Goal: Task Accomplishment & Management: Manage account settings

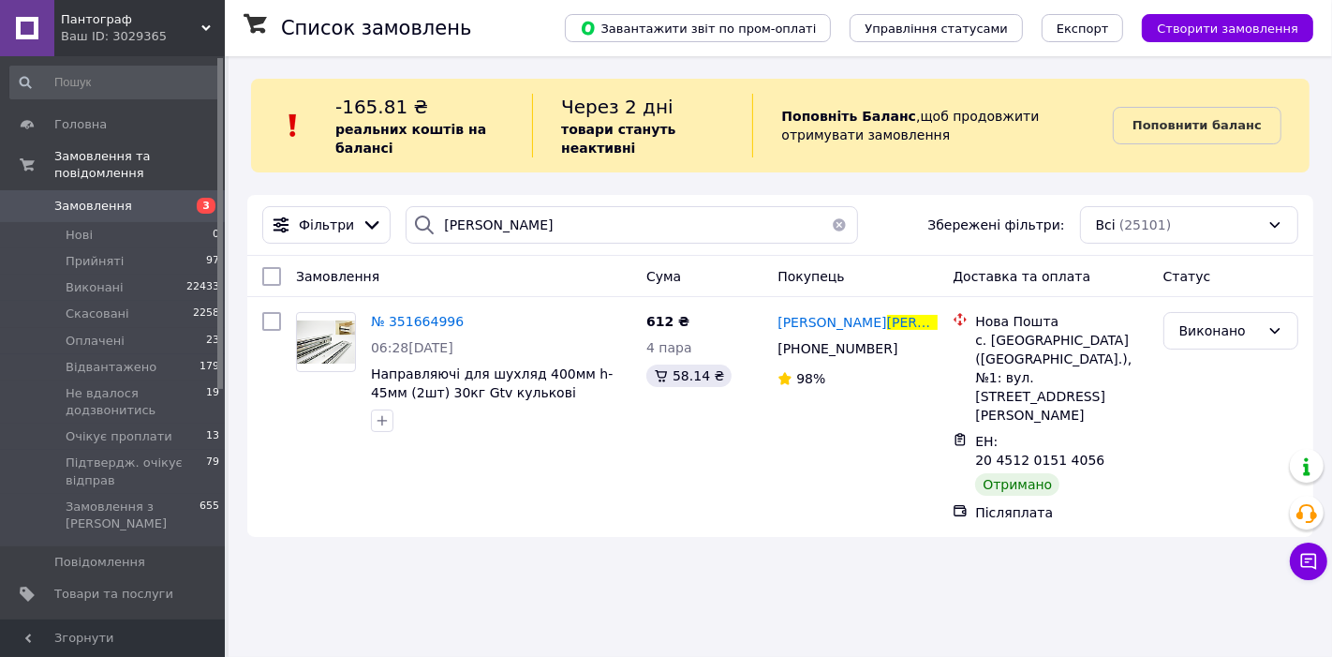
click at [113, 198] on span "Замовлення" at bounding box center [93, 206] width 78 height 17
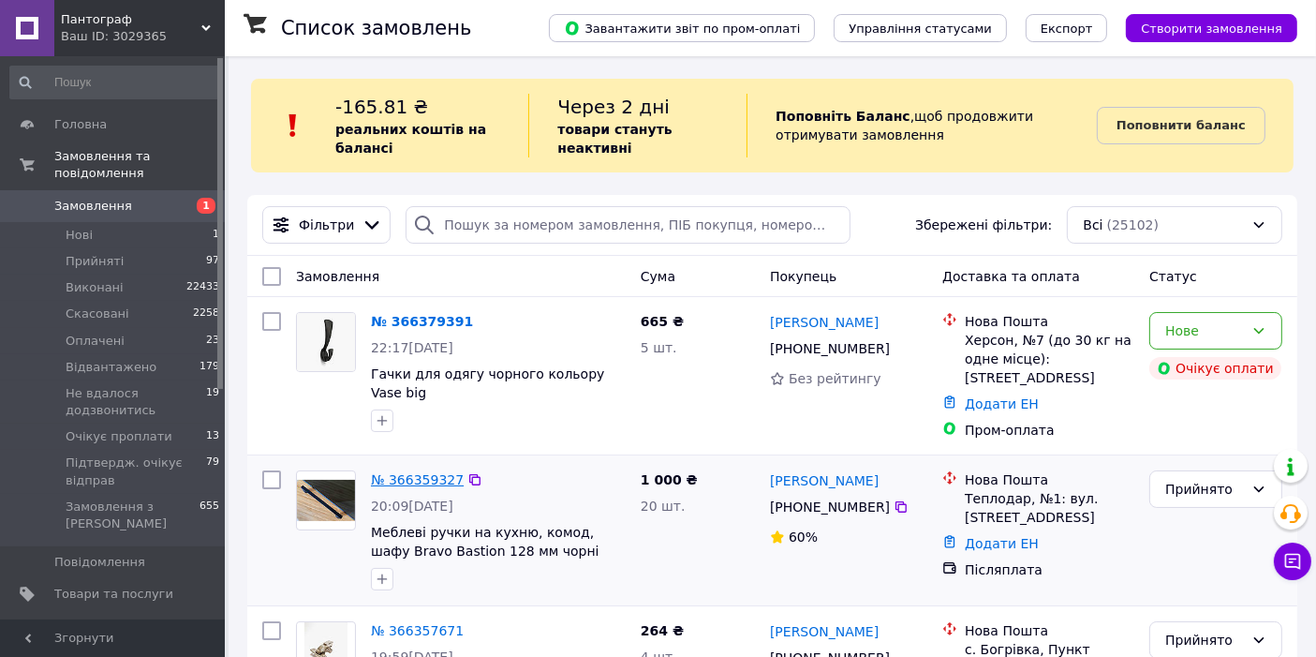
click at [398, 478] on link "№ 366359327" at bounding box center [417, 479] width 93 height 15
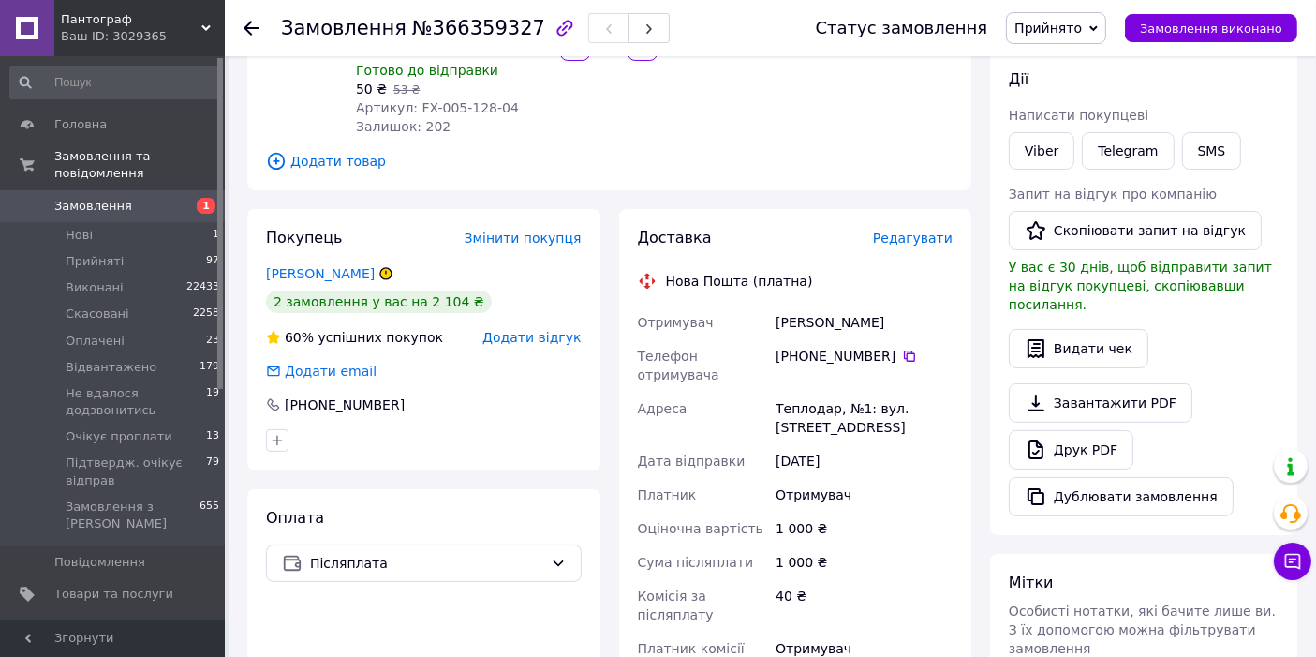
scroll to position [277, 0]
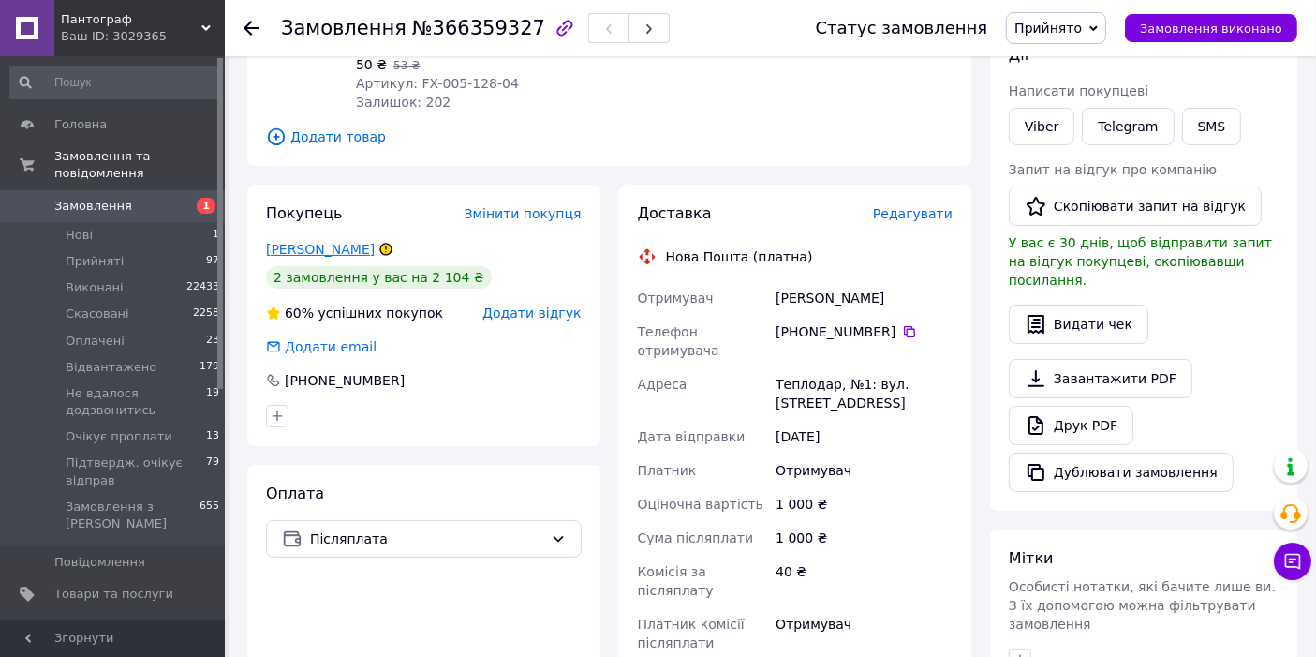
click at [351, 253] on link "Ковальов Олександр" at bounding box center [320, 249] width 109 height 15
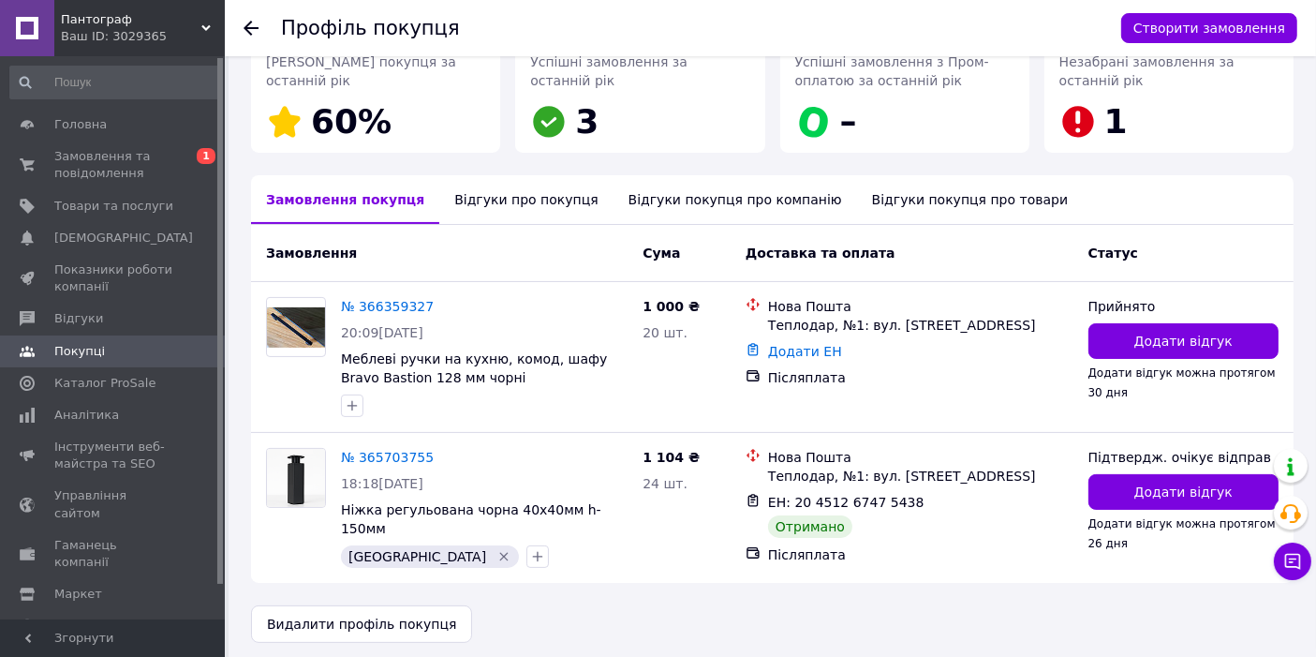
scroll to position [307, 0]
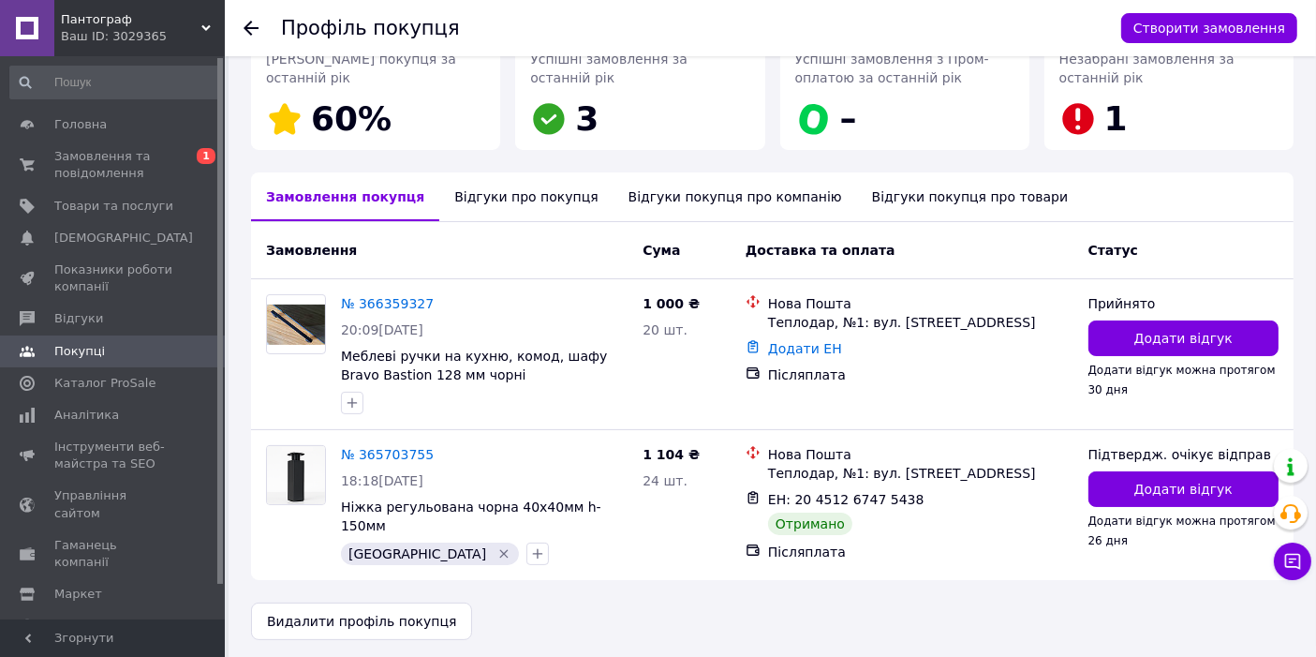
click at [524, 197] on div "Відгуки про покупця" at bounding box center [525, 196] width 173 height 49
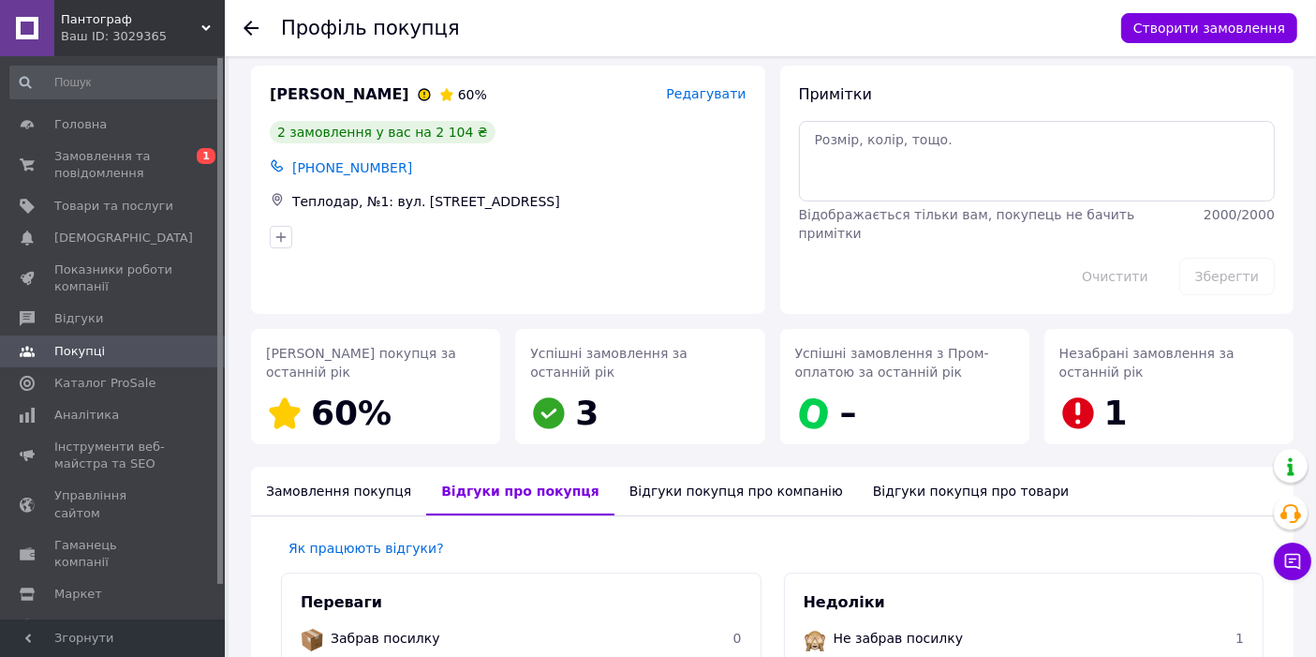
scroll to position [0, 0]
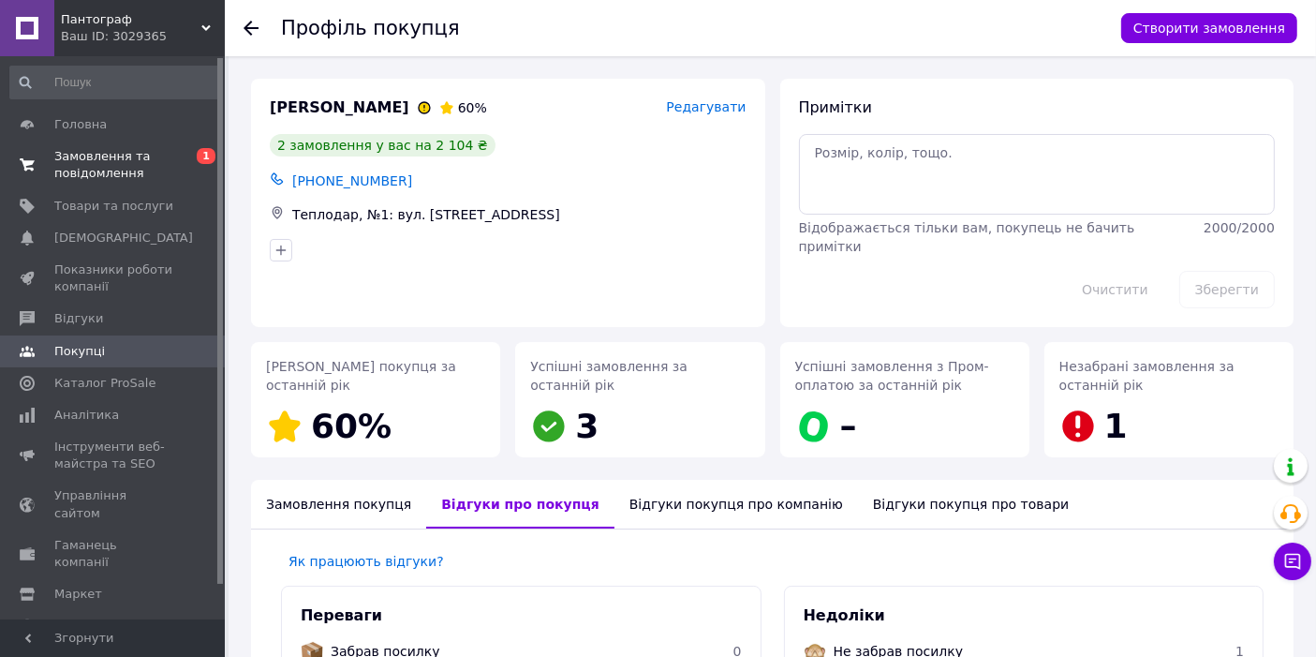
click at [147, 168] on span "Замовлення та повідомлення" at bounding box center [113, 165] width 119 height 34
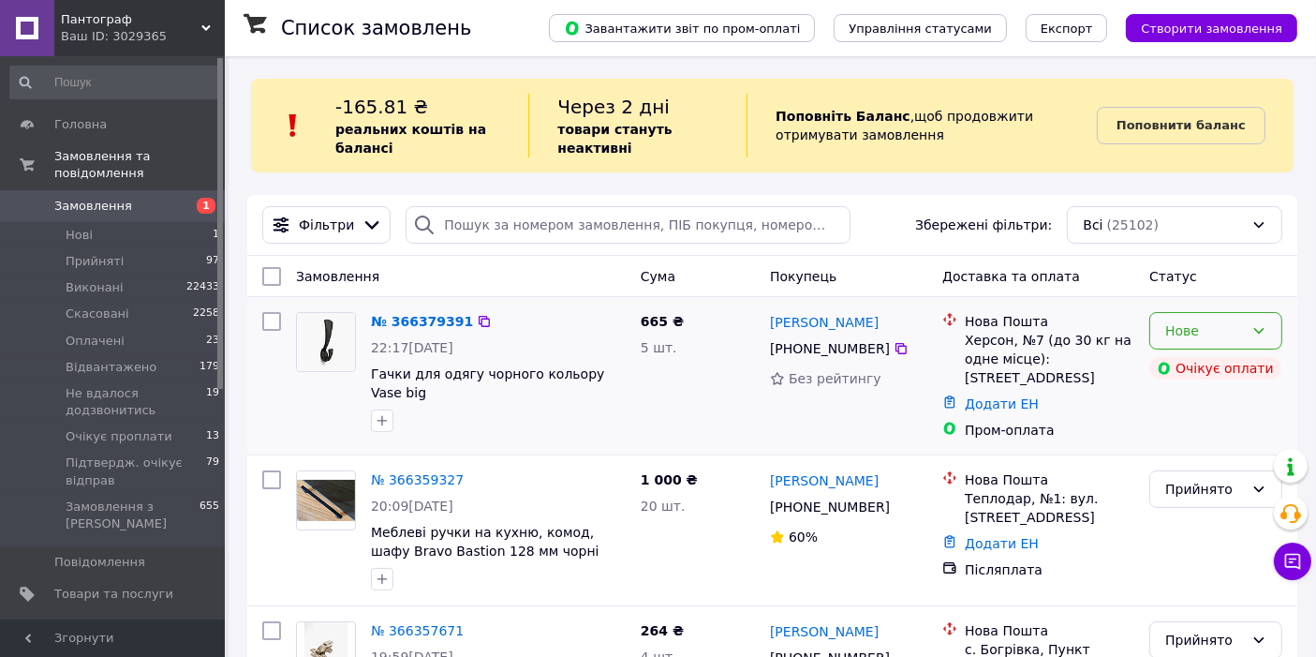
click at [1249, 331] on div "Нове" at bounding box center [1215, 330] width 133 height 37
click at [1230, 364] on li "Прийнято" at bounding box center [1215, 371] width 131 height 34
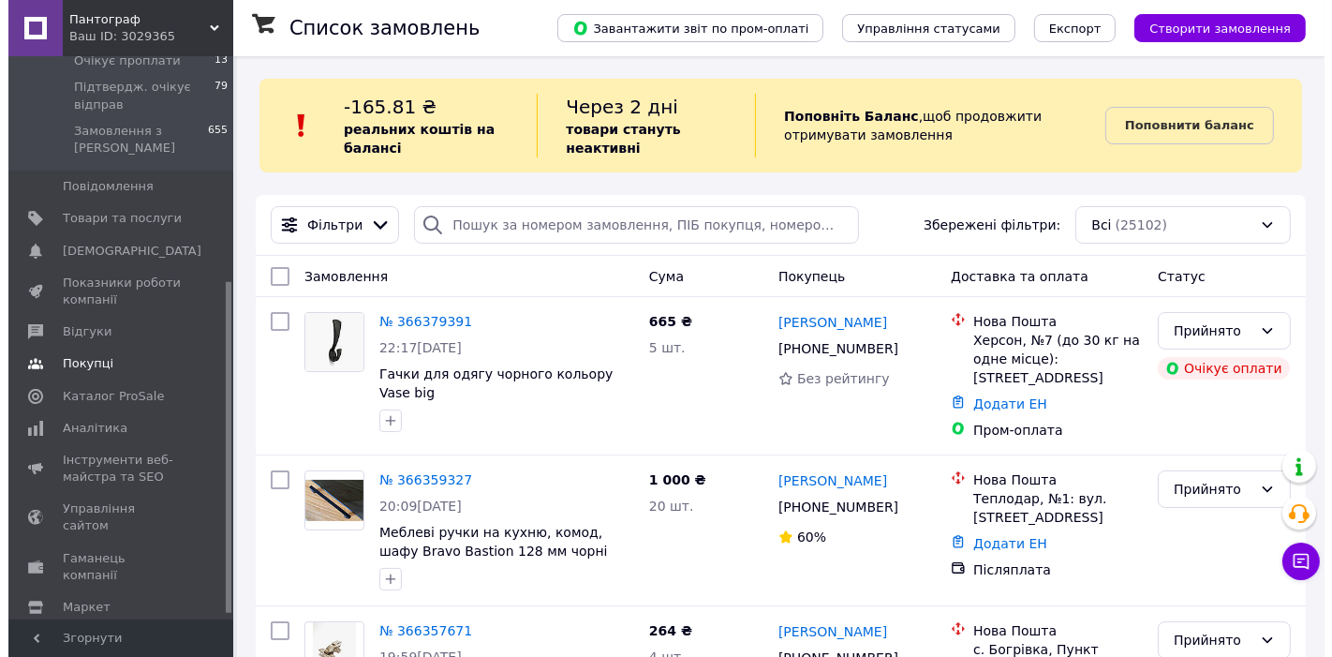
scroll to position [392, 0]
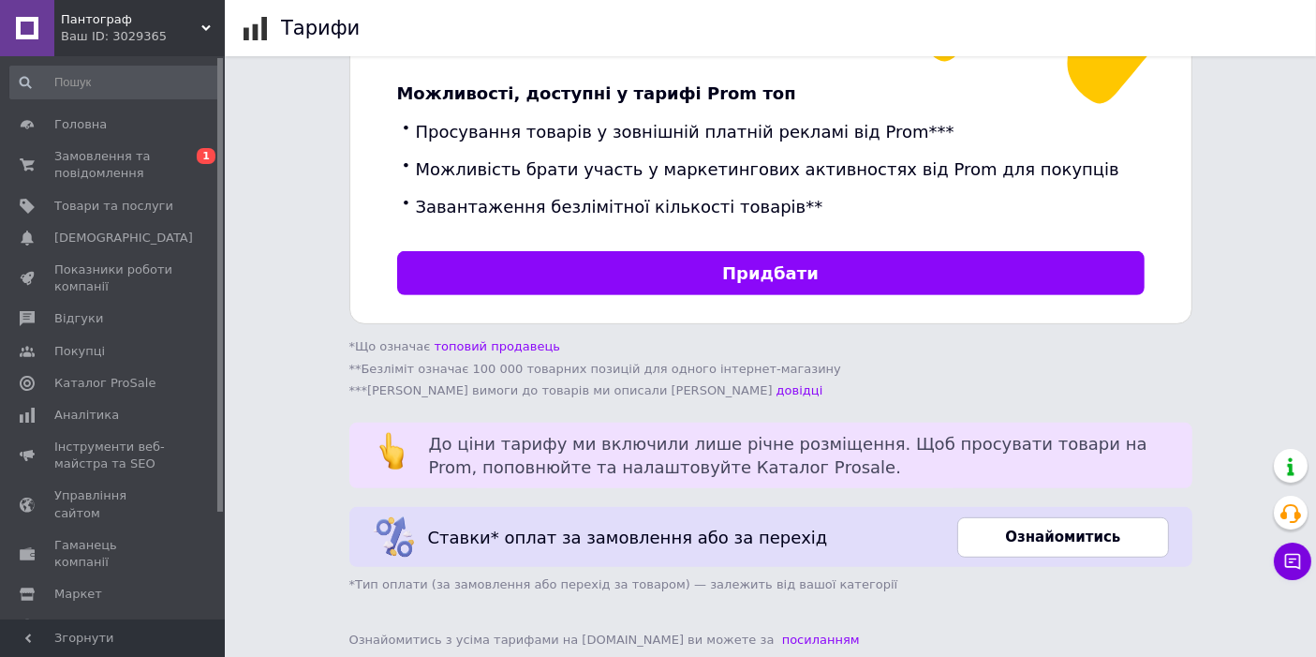
click at [28, 22] on link at bounding box center [27, 28] width 54 height 56
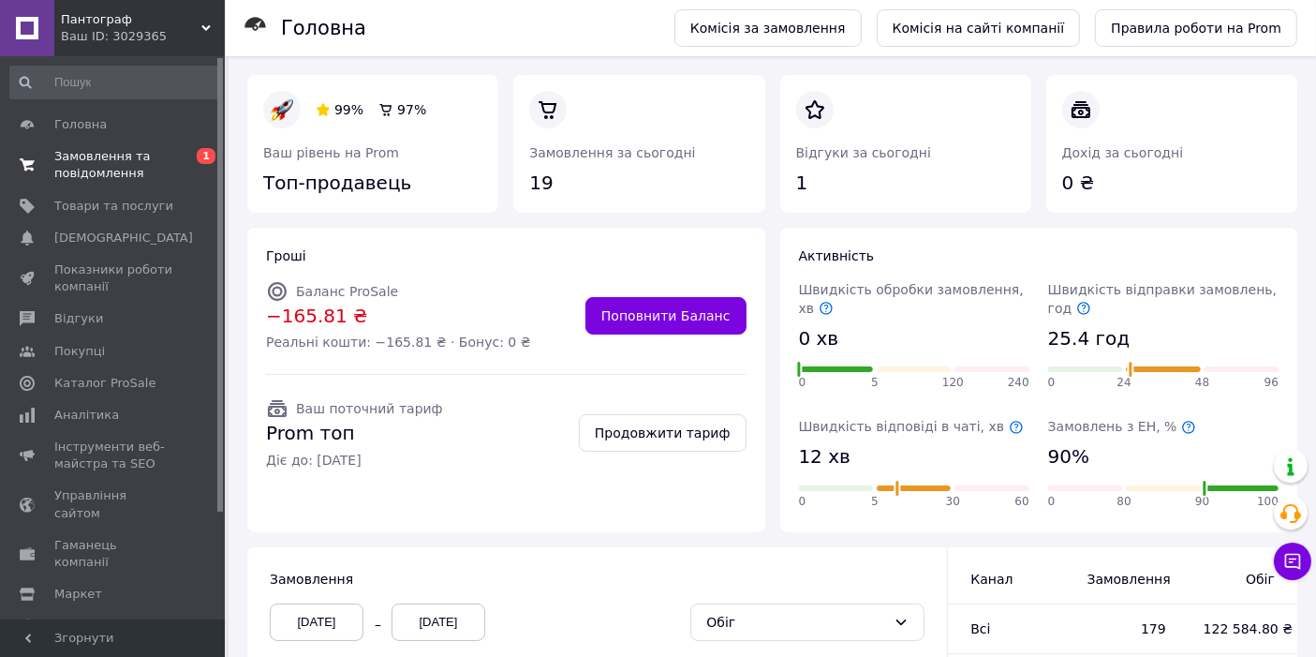
click at [94, 176] on span "Замовлення та повідомлення" at bounding box center [113, 165] width 119 height 34
